Goal: Information Seeking & Learning: Understand process/instructions

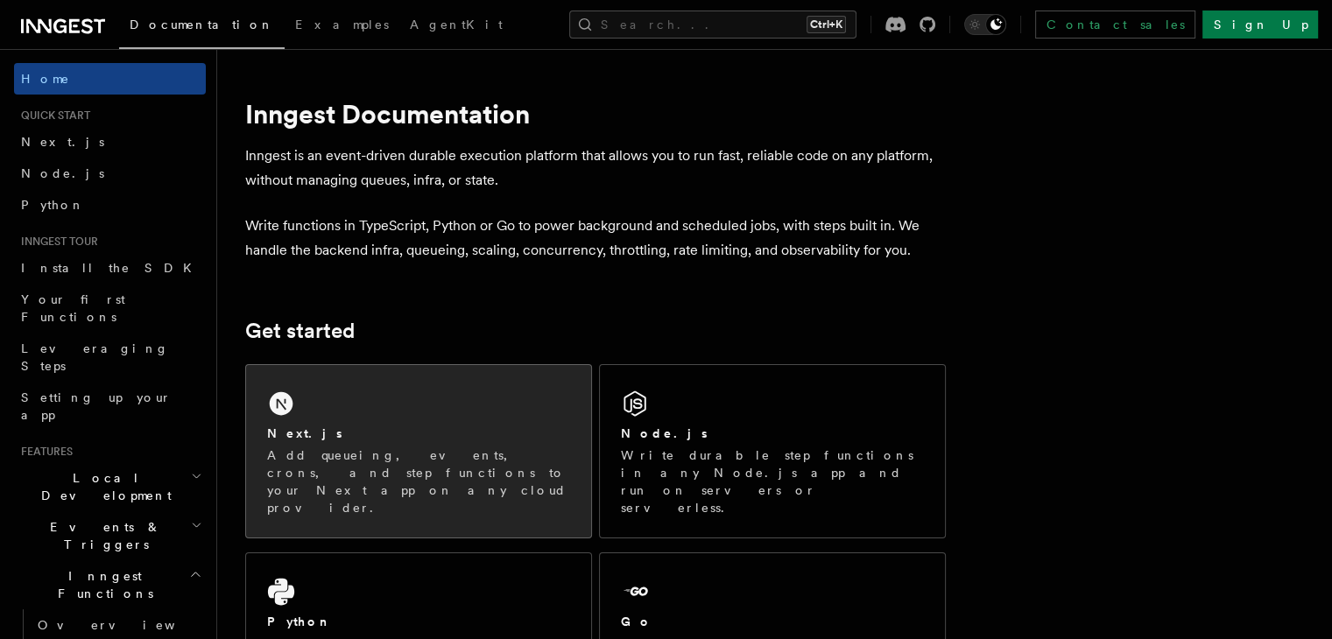
click at [426, 408] on div "Next.js Add queueing, events, crons, and step functions to your Next app on any…" at bounding box center [418, 451] width 345 height 172
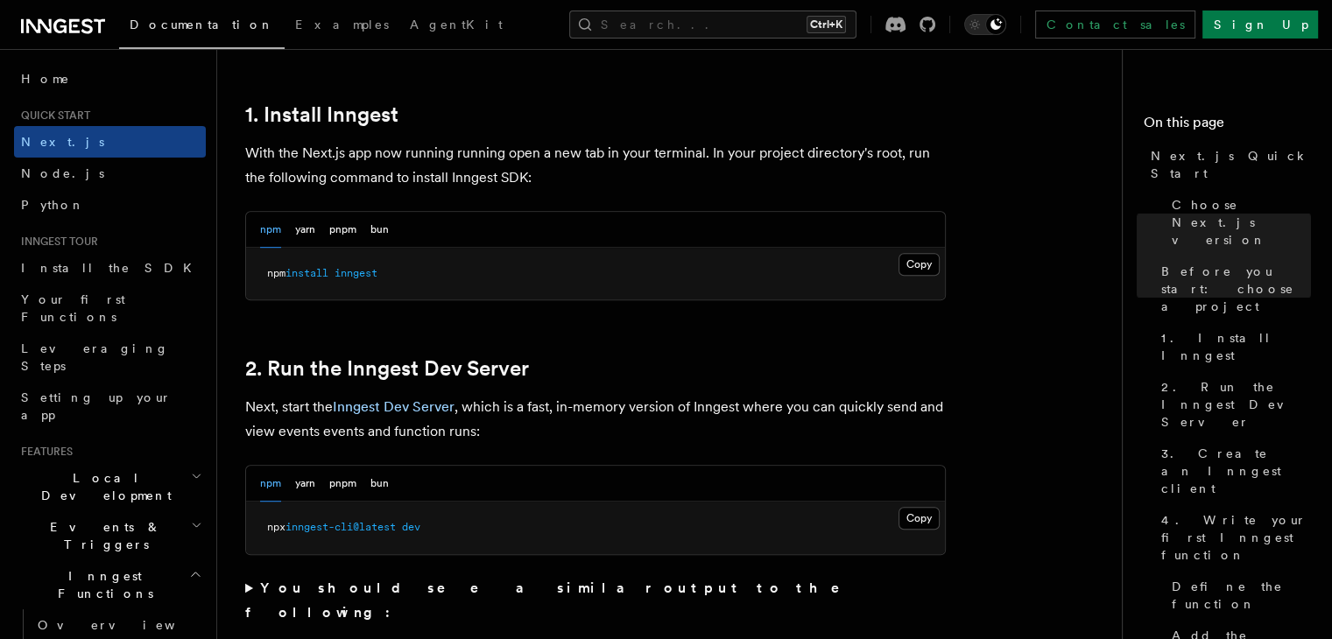
scroll to position [1051, 0]
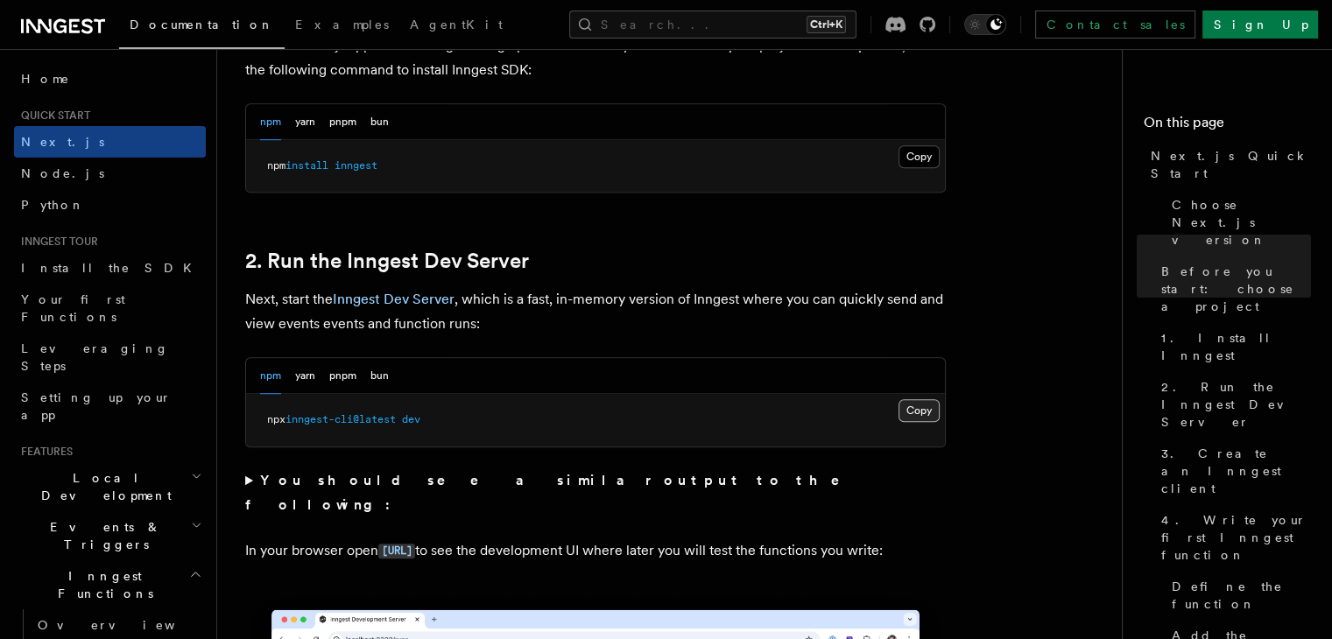
click at [913, 406] on button "Copy Copied" at bounding box center [918, 410] width 41 height 23
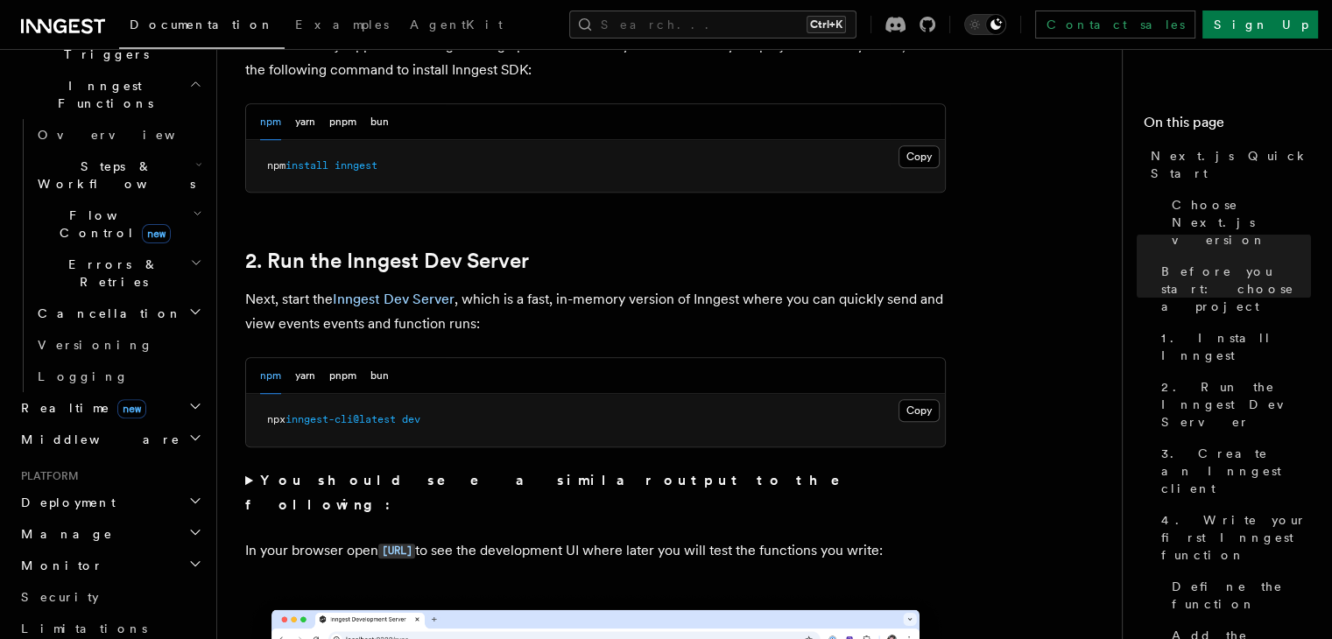
scroll to position [0, 0]
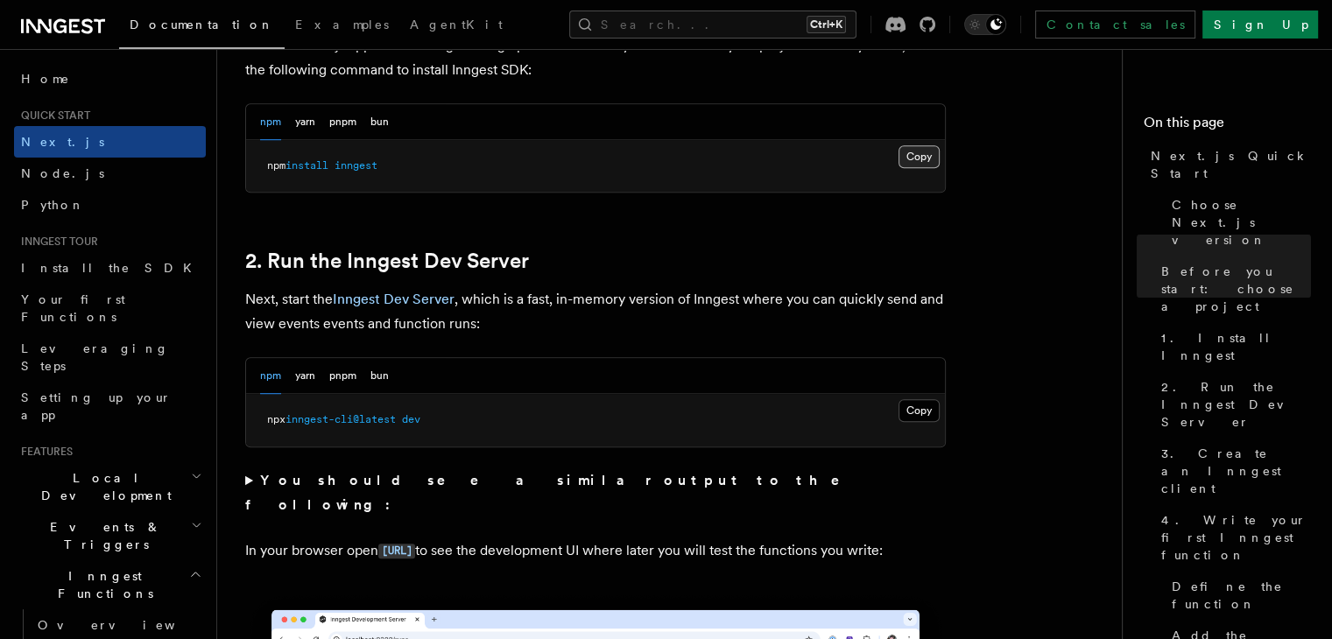
click at [919, 148] on button "Copy Copied" at bounding box center [918, 156] width 41 height 23
click at [918, 411] on button "Copy Copied" at bounding box center [918, 410] width 41 height 23
